Goal: Task Accomplishment & Management: Manage account settings

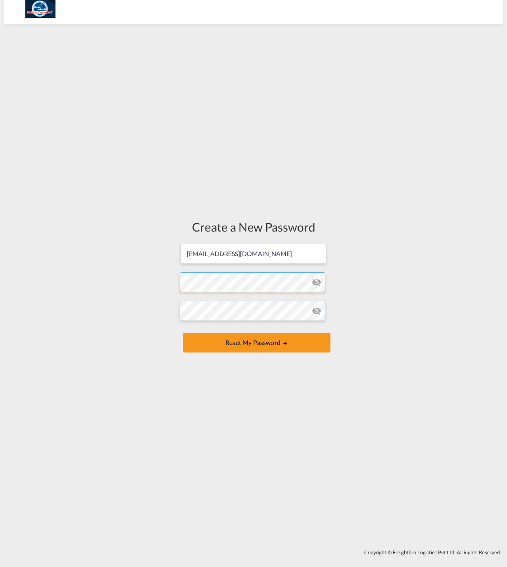
click at [206, 285] on form "[EMAIL_ADDRESS][DOMAIN_NAME] Password must contain the following: A special cha…" at bounding box center [254, 299] width 148 height 112
click at [317, 264] on form "[EMAIL_ADDRESS][DOMAIN_NAME] Password must contain the following: A special cha…" at bounding box center [254, 299] width 148 height 112
click at [313, 282] on md-icon "icon-eye-off" at bounding box center [317, 283] width 10 height 10
click at [131, 332] on div "Create a New Password [EMAIL_ADDRESS][DOMAIN_NAME] Password must contain the fo…" at bounding box center [253, 287] width 499 height 518
click at [265, 340] on button "Reset my password" at bounding box center [257, 343] width 148 height 20
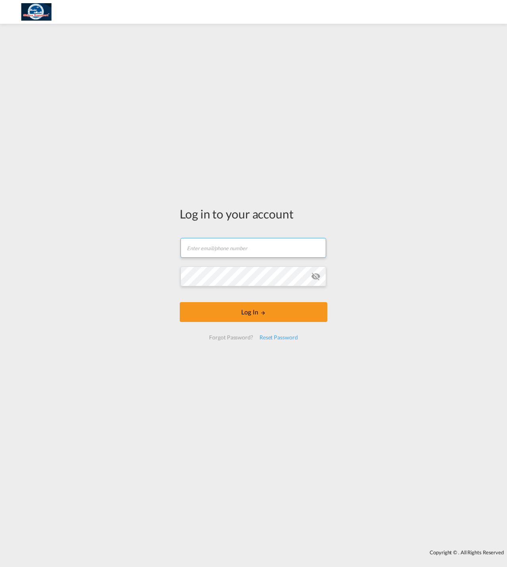
type input "[EMAIL_ADDRESS][DOMAIN_NAME]"
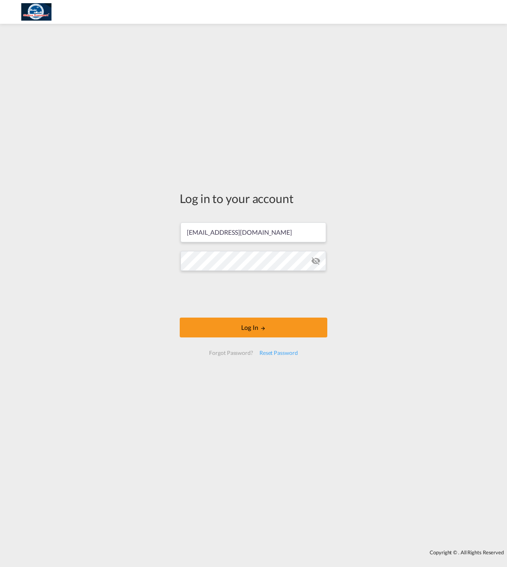
click at [248, 326] on button "Log In" at bounding box center [254, 328] width 148 height 20
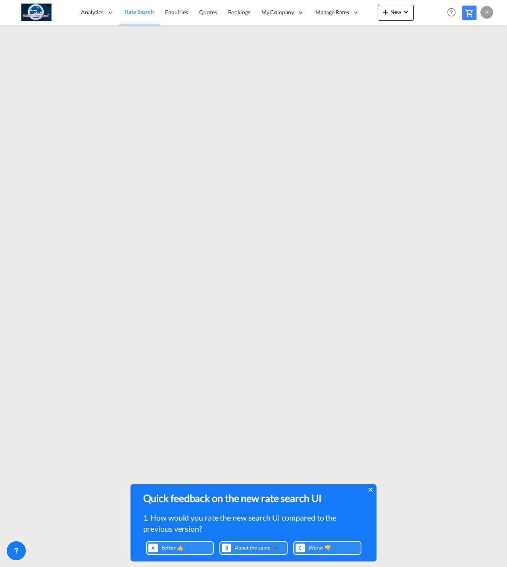
click at [371, 490] on icon at bounding box center [371, 490] width 4 height 6
